Goal: Navigation & Orientation: Find specific page/section

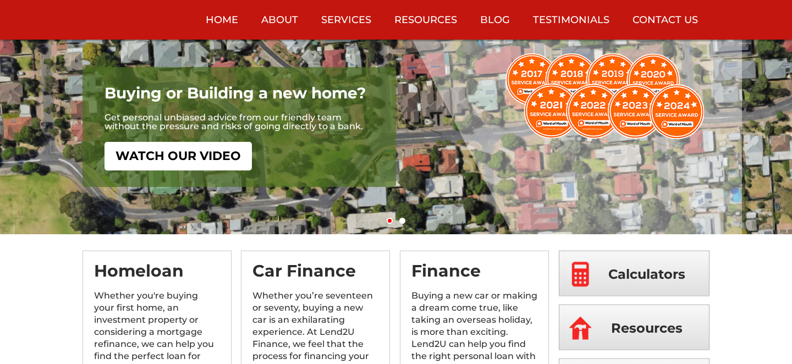
scroll to position [119, 0]
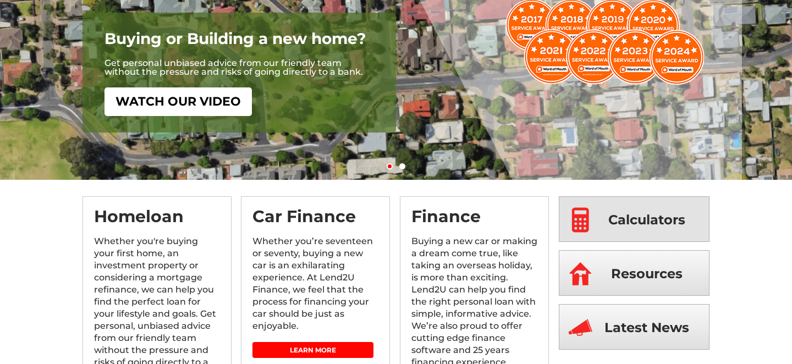
click at [616, 228] on span "Calculators" at bounding box center [646, 220] width 77 height 46
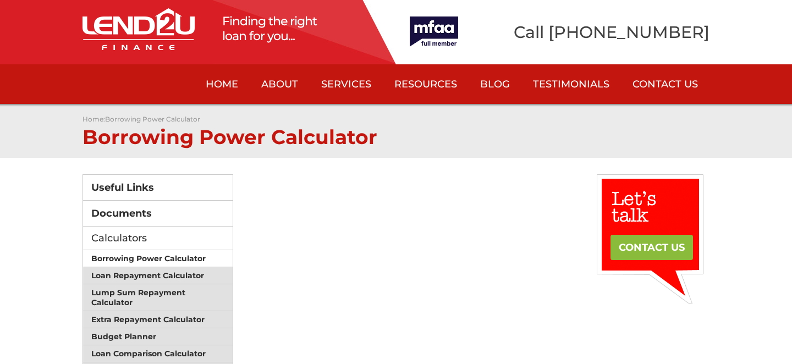
click at [126, 257] on link "Borrowing Power Calculator" at bounding box center [158, 258] width 150 height 17
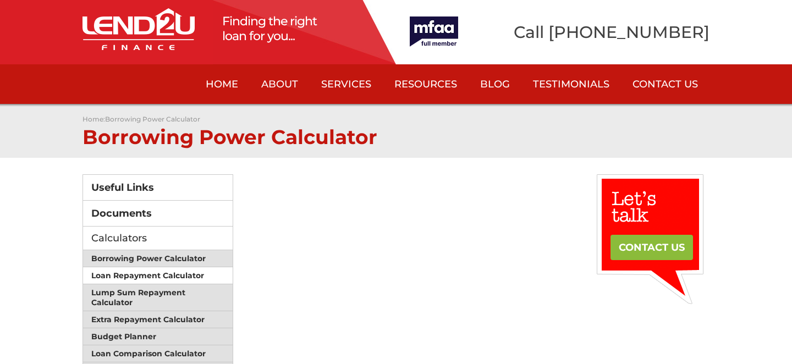
click at [145, 275] on link "Loan Repayment Calculator" at bounding box center [158, 275] width 150 height 17
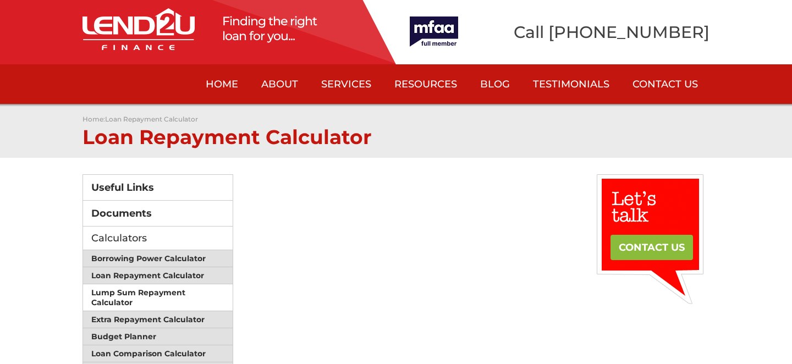
click at [129, 293] on link "Lump Sum Repayment Calculator" at bounding box center [158, 297] width 150 height 27
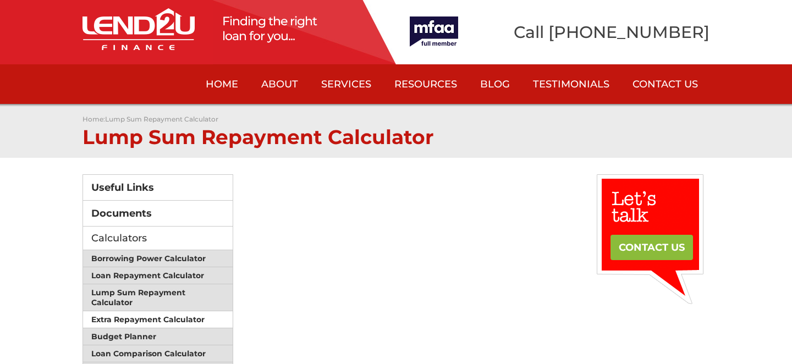
click at [133, 312] on link "Extra Repayment Calculator" at bounding box center [158, 319] width 150 height 17
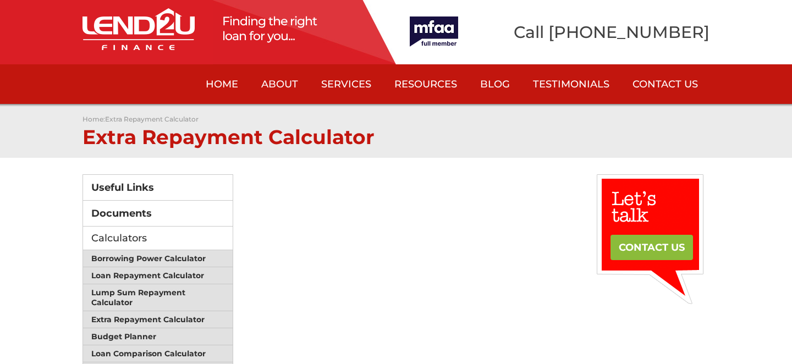
click at [225, 84] on link "Home" at bounding box center [222, 84] width 56 height 40
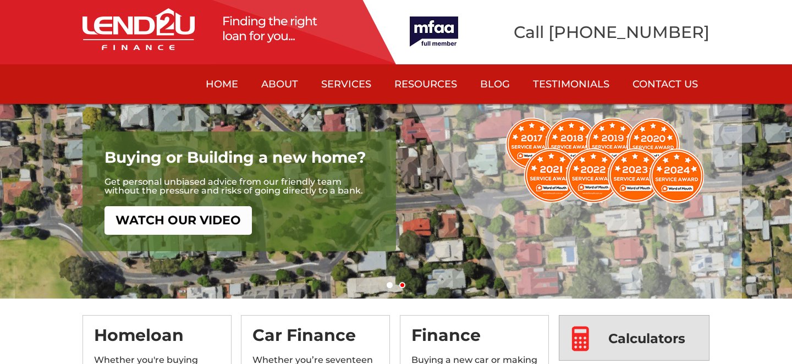
click at [595, 339] on link "Calculators" at bounding box center [634, 338] width 151 height 46
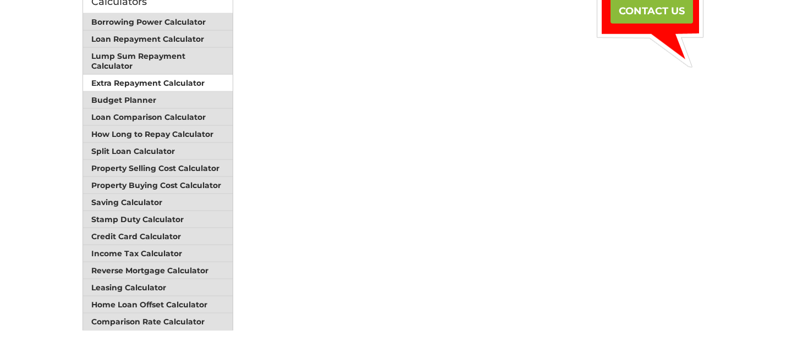
scroll to position [237, 0]
click at [140, 76] on link "Extra Repayment Calculator" at bounding box center [158, 82] width 150 height 17
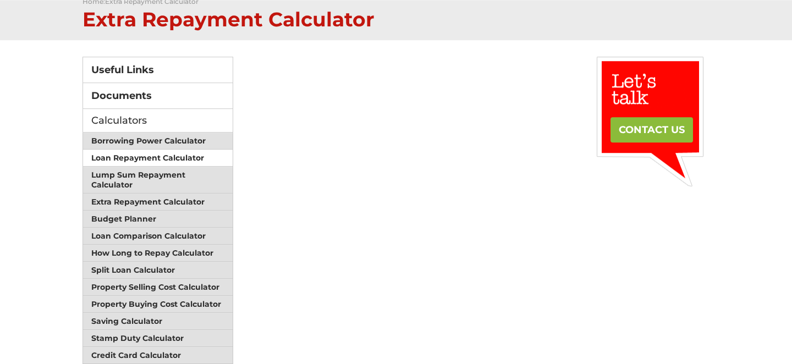
scroll to position [118, 0]
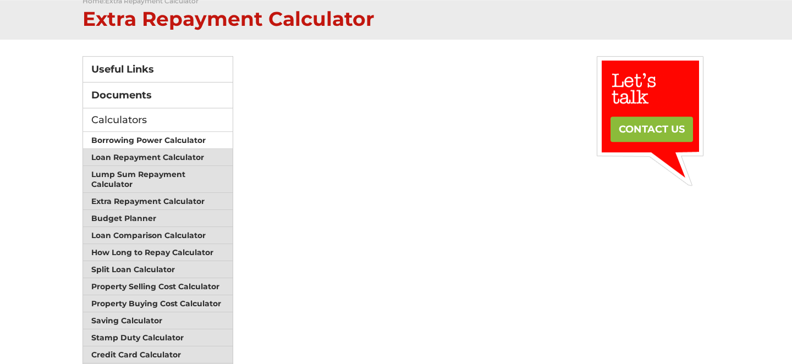
click at [117, 136] on link "Borrowing Power Calculator" at bounding box center [158, 140] width 150 height 17
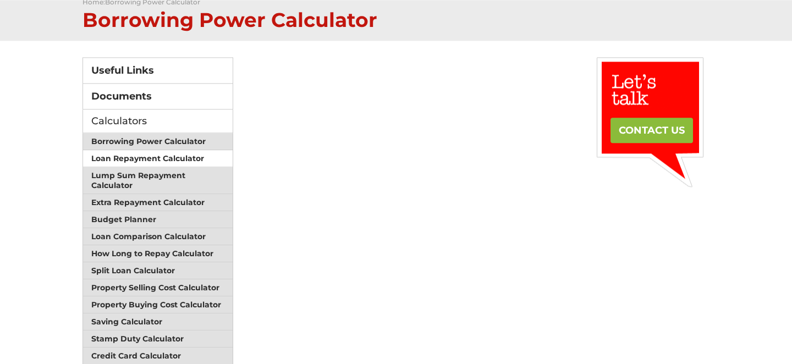
scroll to position [118, 0]
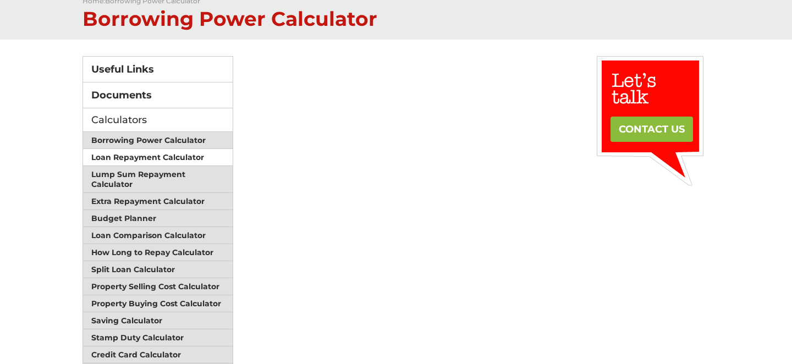
click at [122, 152] on link "Loan Repayment Calculator" at bounding box center [158, 157] width 150 height 17
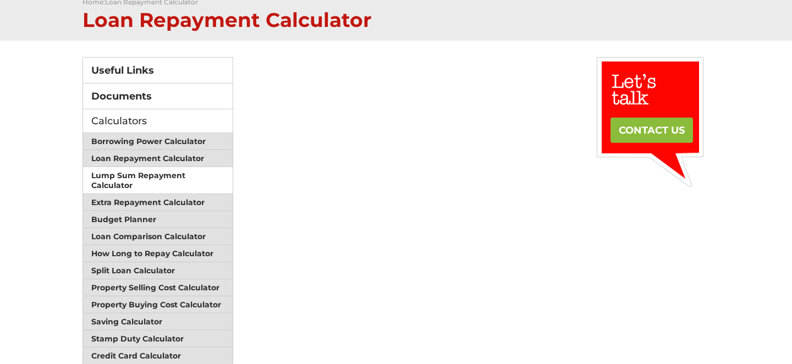
scroll to position [118, 0]
click at [122, 175] on link "Lump Sum Repayment Calculator" at bounding box center [158, 180] width 150 height 27
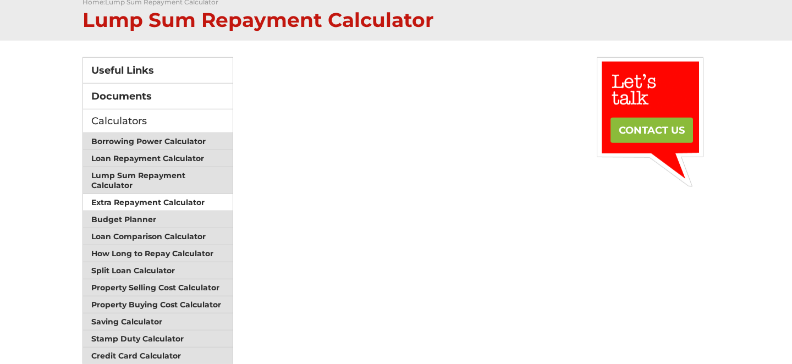
click at [123, 200] on link "Extra Repayment Calculator" at bounding box center [158, 202] width 150 height 17
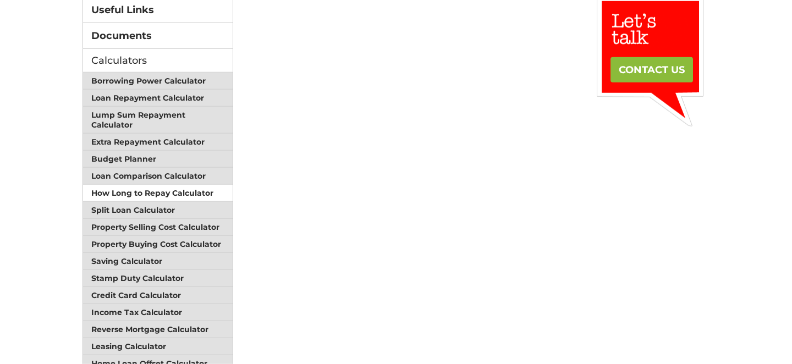
scroll to position [178, 0]
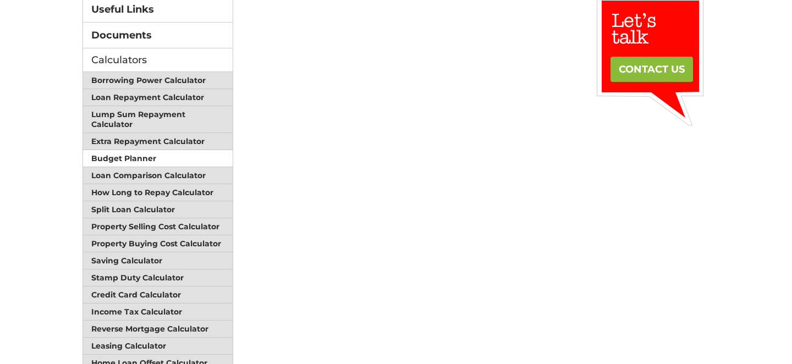
click at [111, 151] on link "Budget Planner" at bounding box center [158, 158] width 150 height 17
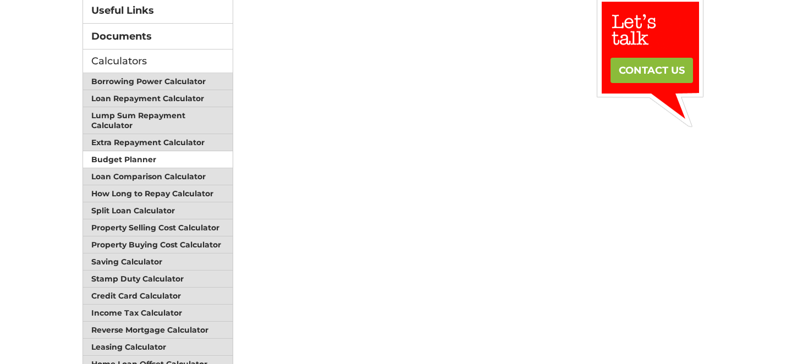
scroll to position [178, 0]
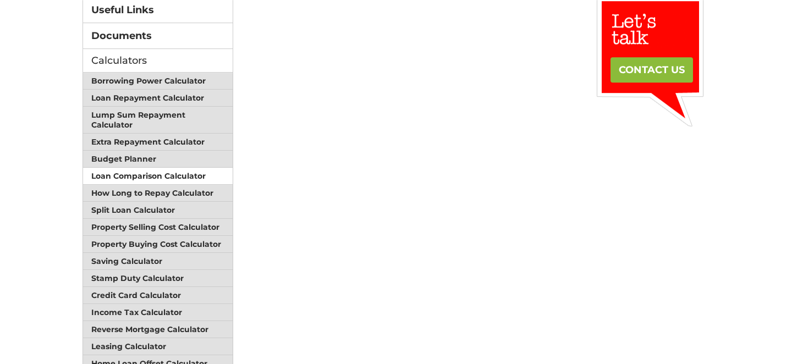
click at [96, 169] on link "Loan Comparison Calculator" at bounding box center [158, 176] width 150 height 17
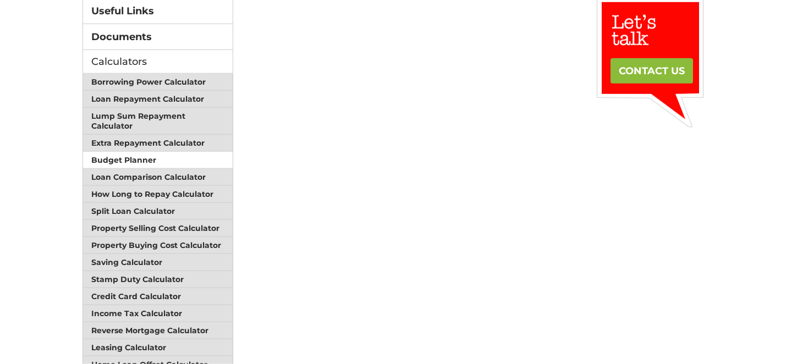
scroll to position [178, 0]
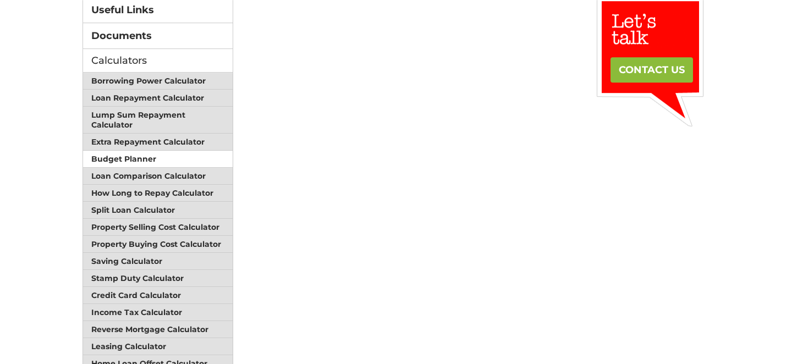
click at [121, 156] on link "Budget Planner" at bounding box center [158, 159] width 150 height 17
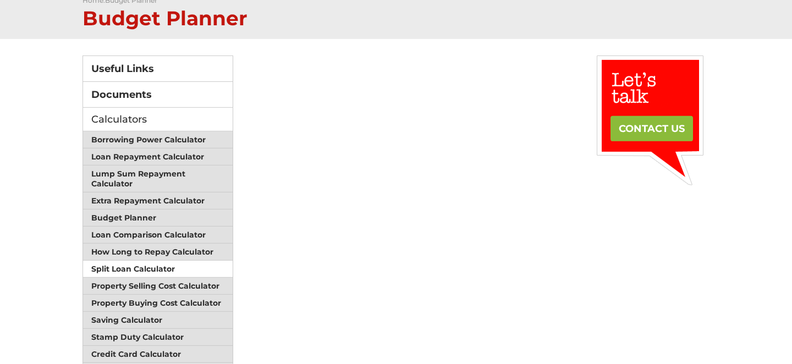
scroll to position [119, 0]
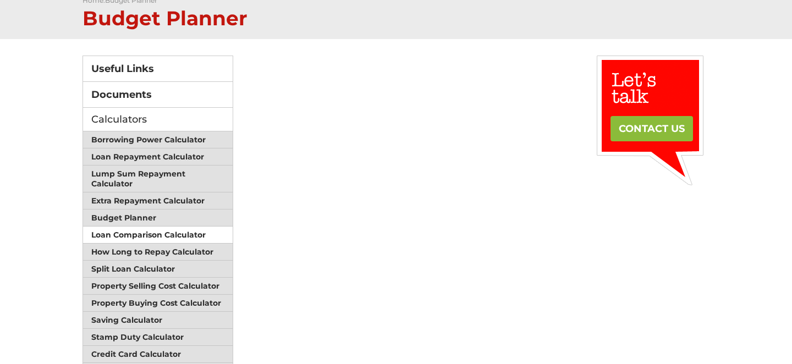
click at [110, 227] on link "Loan Comparison Calculator" at bounding box center [158, 235] width 150 height 17
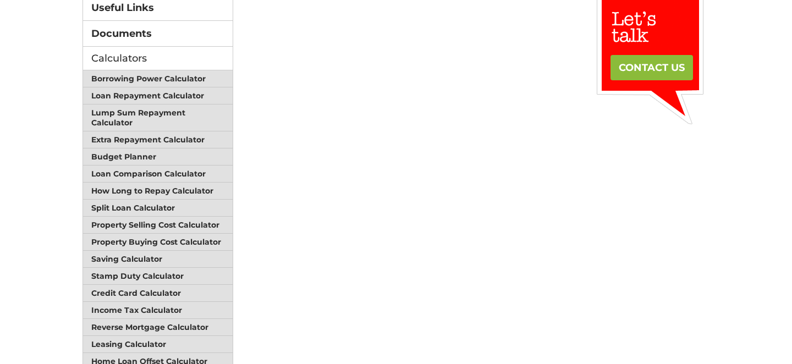
scroll to position [180, 0]
click at [123, 185] on link "How Long to Repay Calculator" at bounding box center [158, 191] width 150 height 17
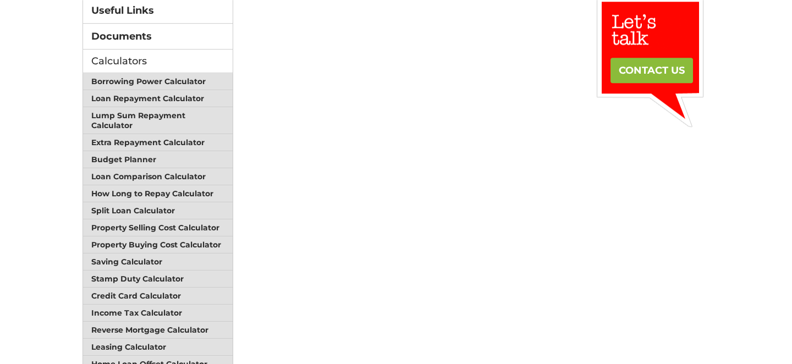
scroll to position [178, 0]
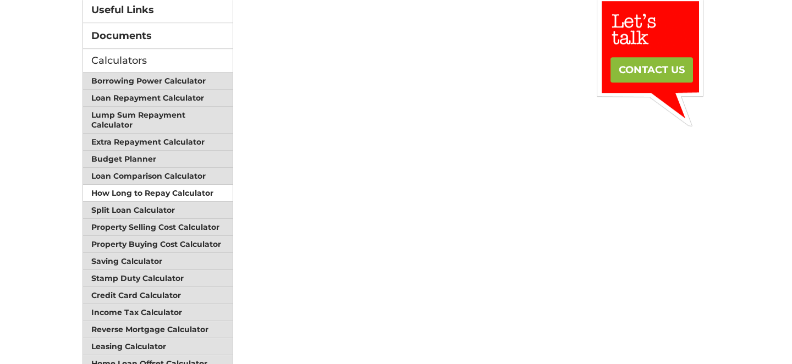
click at [137, 191] on link "How Long to Repay Calculator" at bounding box center [158, 193] width 150 height 17
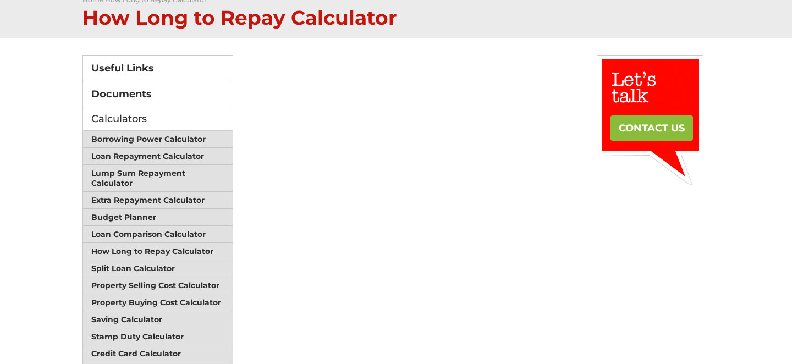
scroll to position [119, 0]
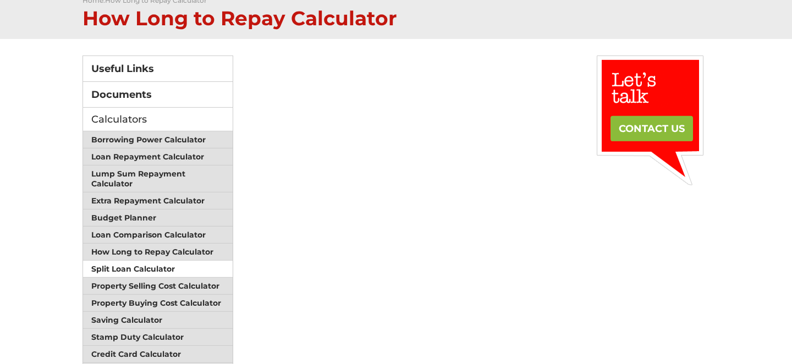
click at [133, 263] on link "Split Loan Calculator" at bounding box center [158, 269] width 150 height 17
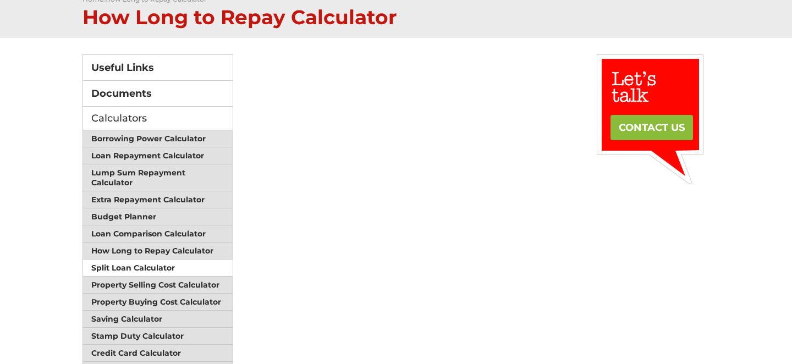
scroll to position [119, 0]
click at [118, 261] on link "Split Loan Calculator" at bounding box center [158, 268] width 150 height 17
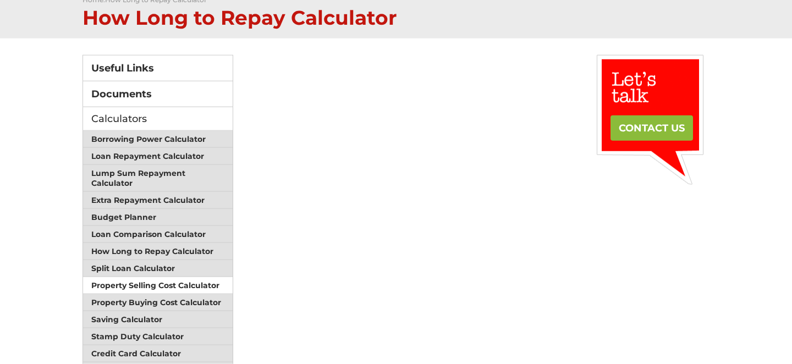
click at [122, 280] on link "Property Selling Cost Calculator" at bounding box center [158, 285] width 150 height 17
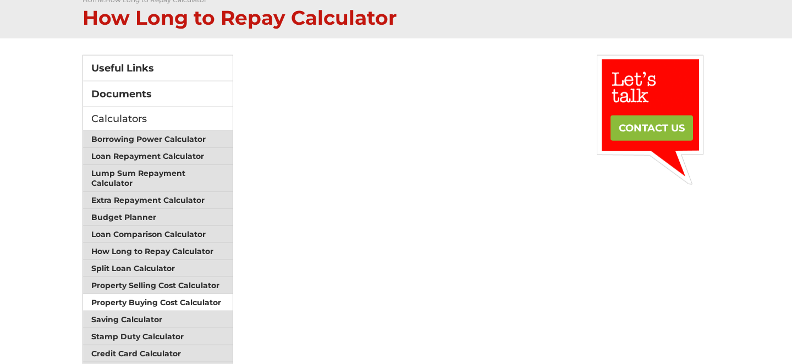
click at [124, 298] on link "Property Buying Cost Calculator" at bounding box center [158, 302] width 150 height 17
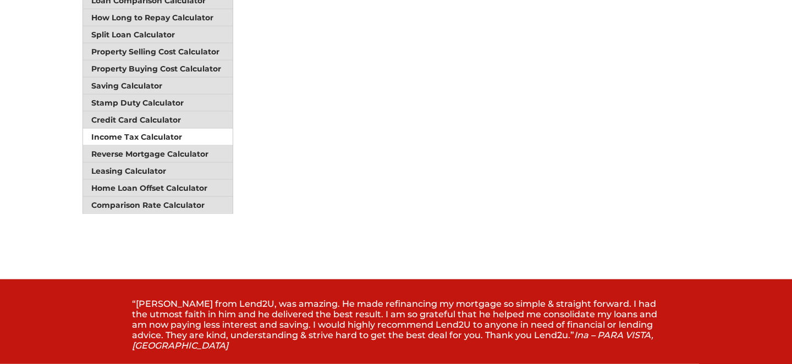
scroll to position [354, 0]
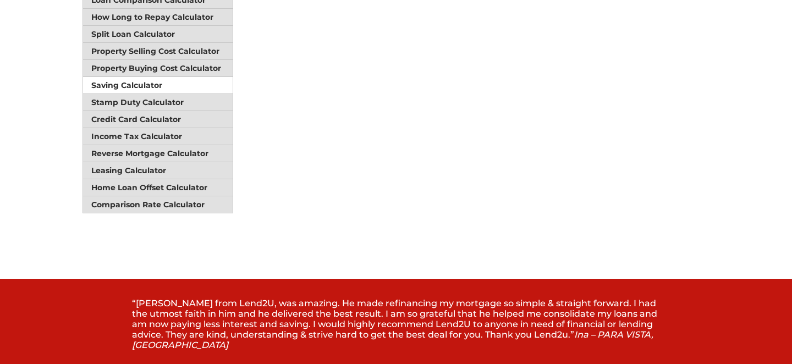
click at [135, 77] on link "Saving Calculator" at bounding box center [158, 85] width 150 height 17
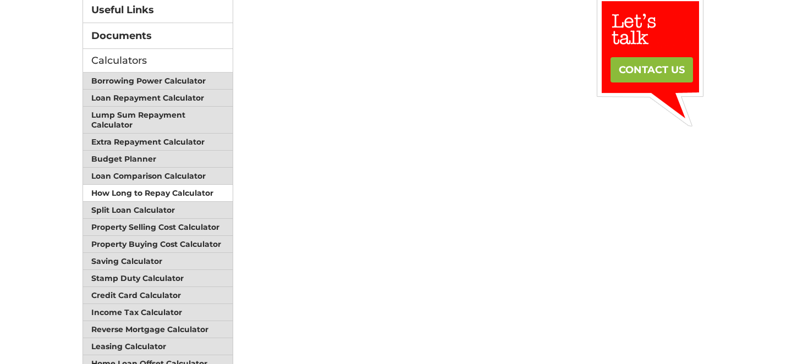
scroll to position [178, 0]
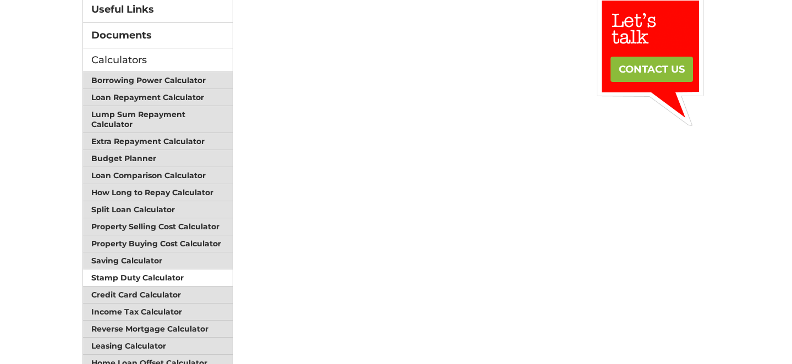
click at [135, 270] on link "Stamp Duty Calculator" at bounding box center [158, 277] width 150 height 17
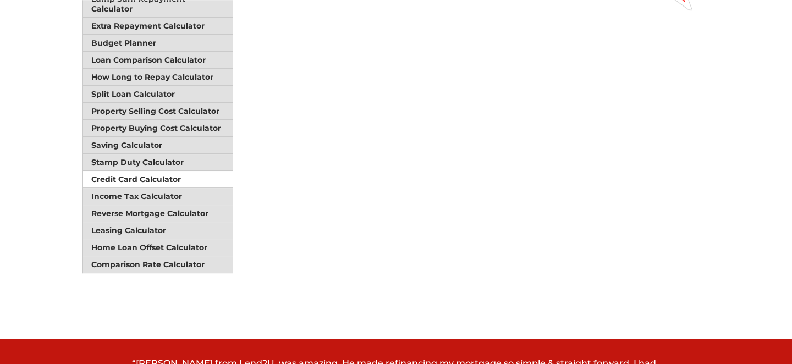
scroll to position [294, 0]
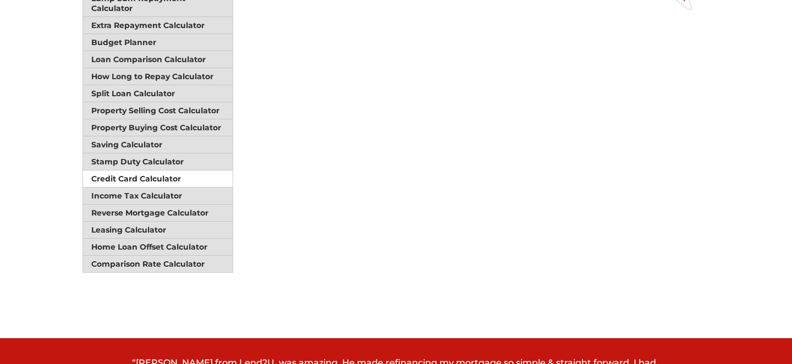
click at [131, 172] on link "Credit Card Calculator" at bounding box center [158, 178] width 150 height 17
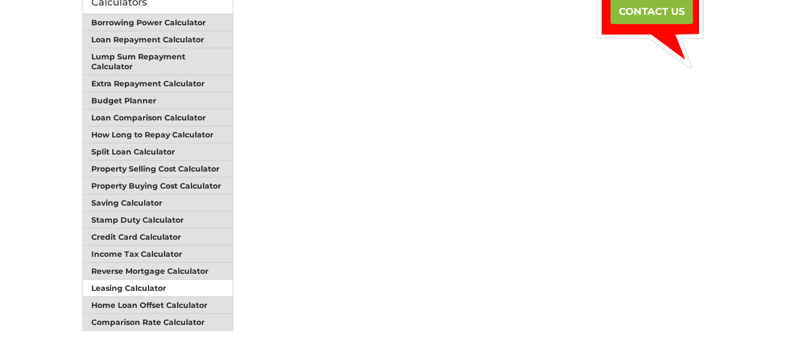
scroll to position [236, 0]
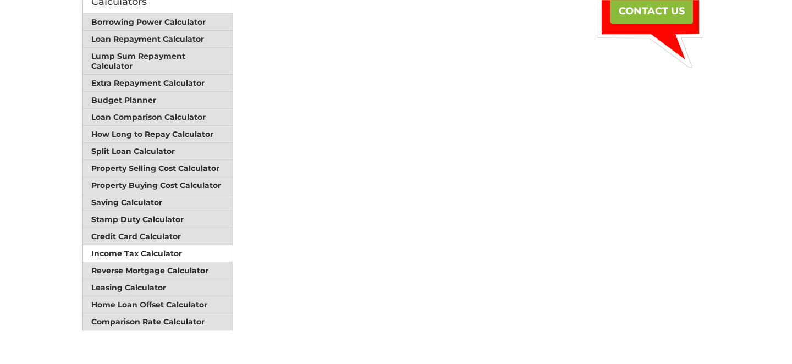
click at [138, 245] on link "Income Tax Calculator" at bounding box center [158, 253] width 150 height 17
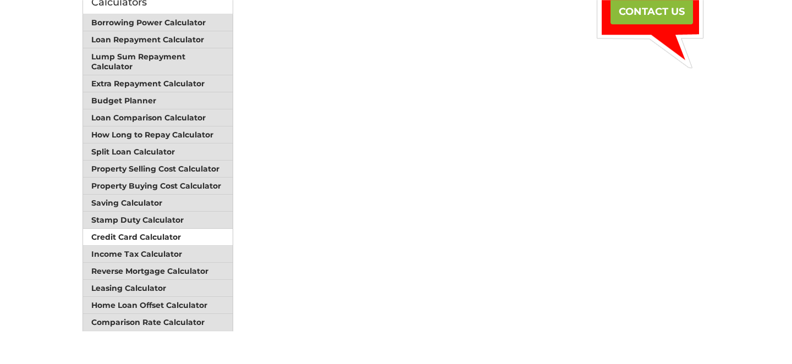
scroll to position [236, 0]
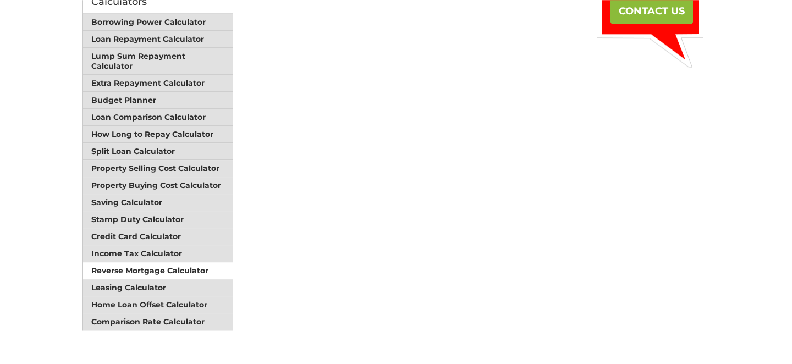
click at [122, 262] on link "Reverse Mortgage Calculator" at bounding box center [158, 270] width 150 height 17
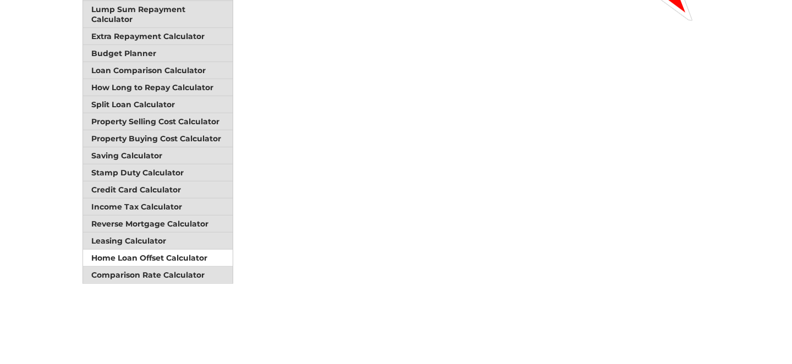
scroll to position [284, 0]
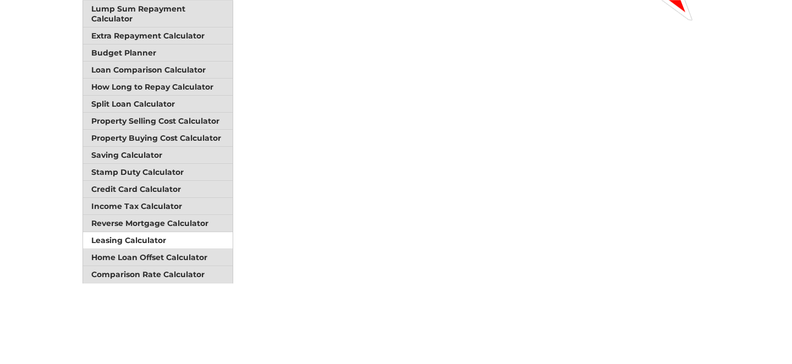
click at [150, 232] on link "Leasing Calculator" at bounding box center [158, 240] width 150 height 17
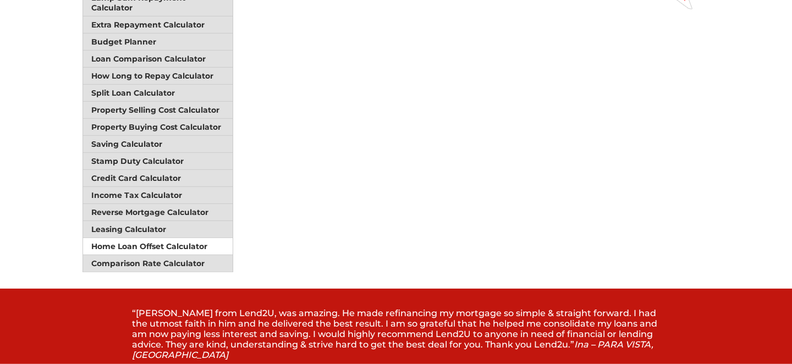
scroll to position [295, 0]
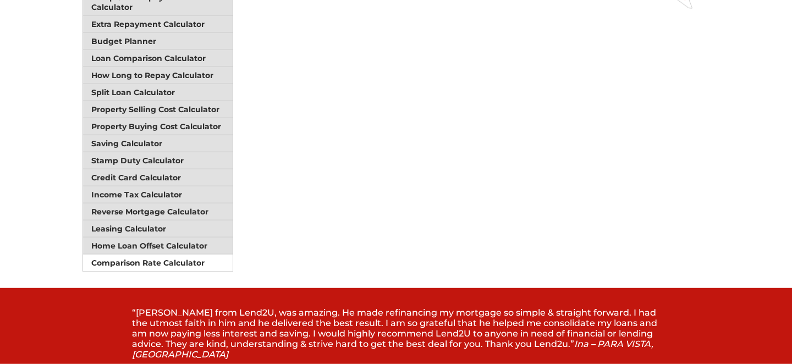
click at [140, 255] on link "Comparison Rate Calculator" at bounding box center [158, 263] width 150 height 16
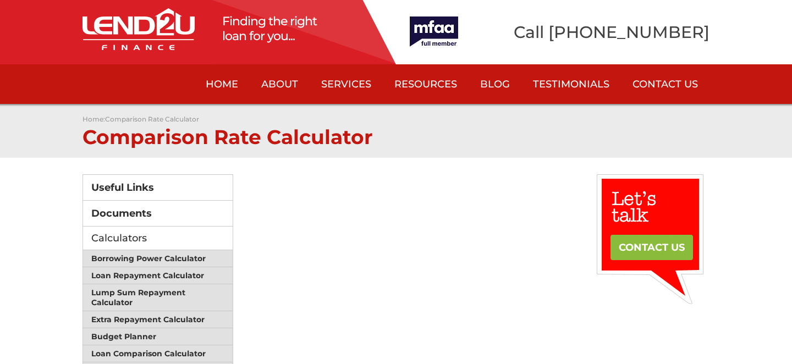
click at [123, 234] on div "Calculators" at bounding box center [157, 239] width 151 height 24
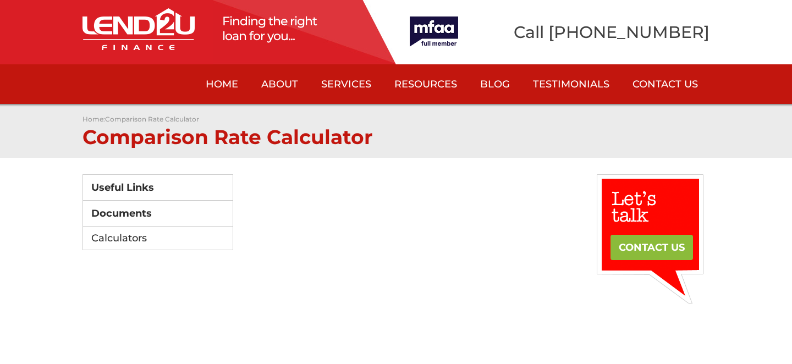
click at [130, 240] on div "Calculators" at bounding box center [157, 239] width 151 height 24
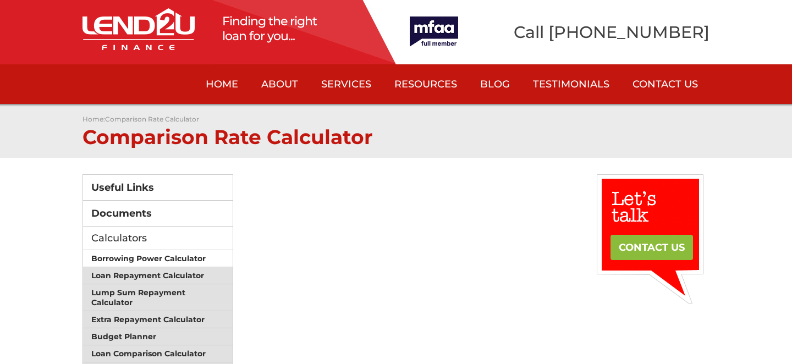
click at [128, 255] on link "Borrowing Power Calculator" at bounding box center [158, 258] width 150 height 17
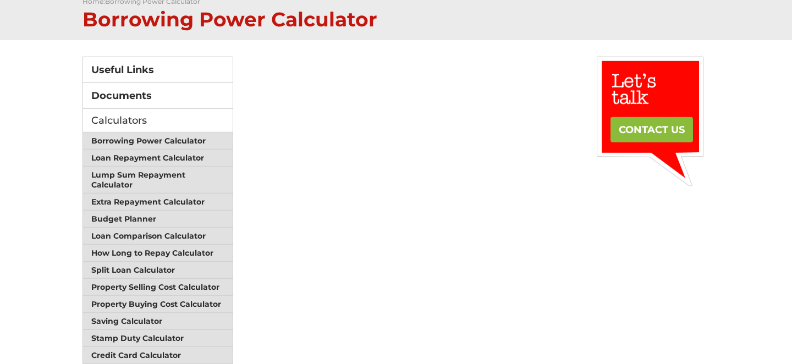
scroll to position [118, 0]
click at [146, 153] on link "Loan Repayment Calculator" at bounding box center [158, 157] width 150 height 17
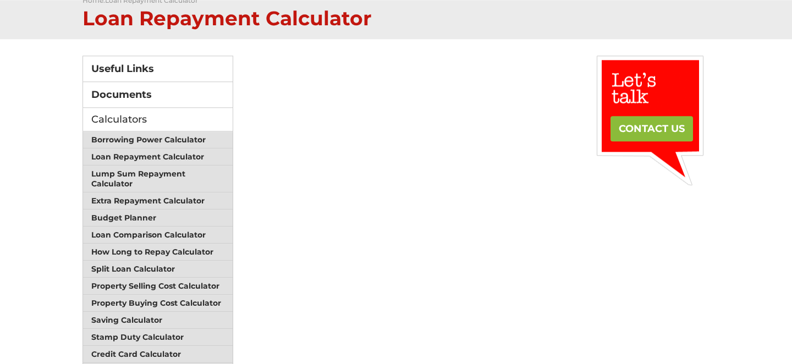
scroll to position [118, 0]
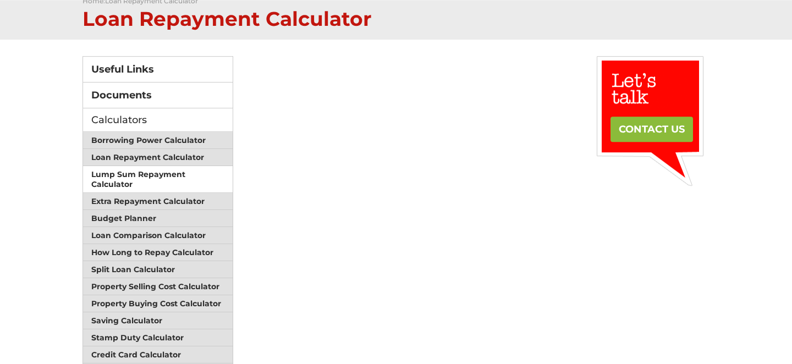
click at [129, 172] on link "Lump Sum Repayment Calculator" at bounding box center [158, 179] width 150 height 27
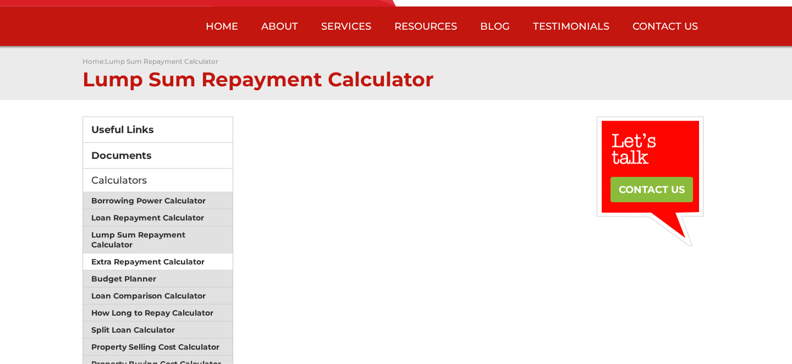
scroll to position [59, 0]
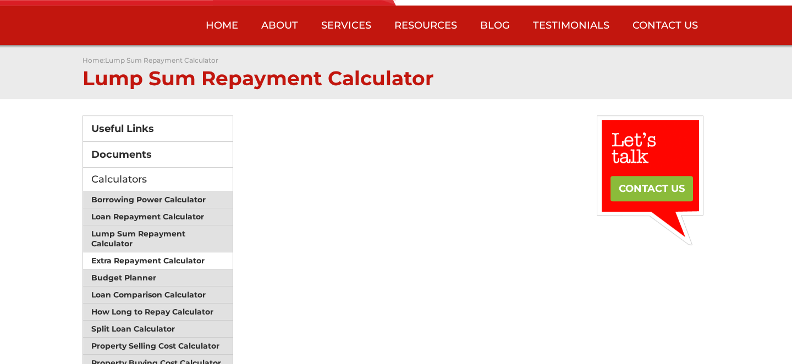
click at [147, 255] on link "Extra Repayment Calculator" at bounding box center [158, 260] width 150 height 17
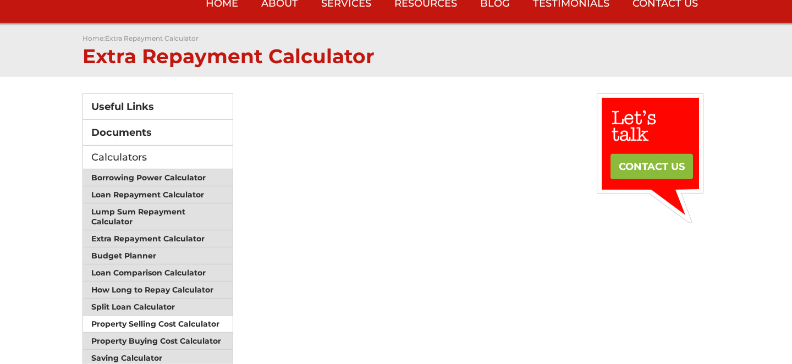
scroll to position [119, 0]
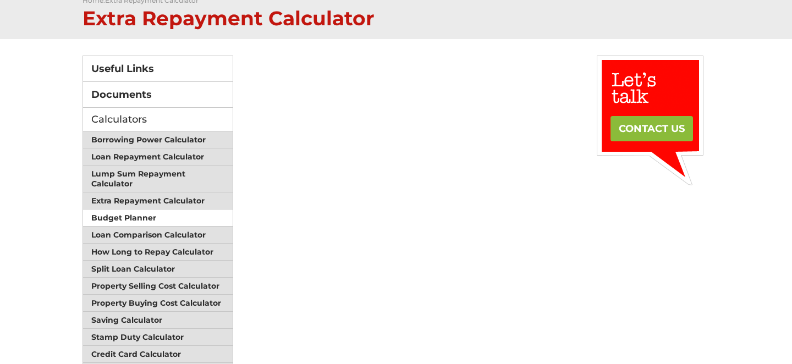
click at [138, 216] on link "Budget Planner" at bounding box center [158, 218] width 150 height 17
